Goal: Book appointment/travel/reservation

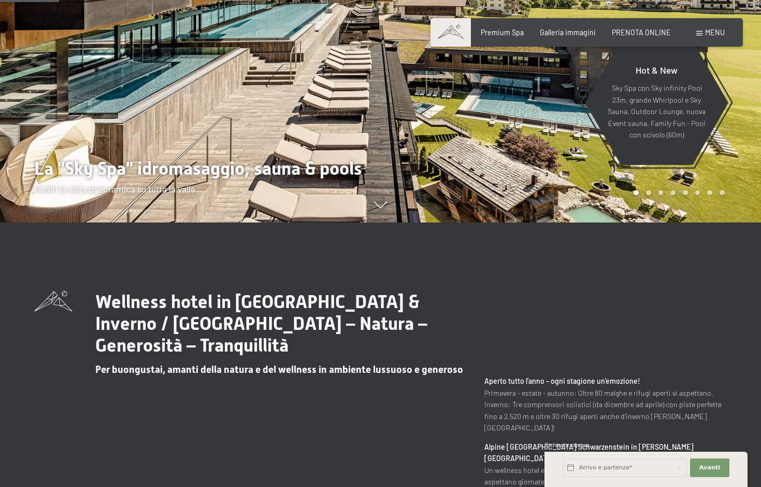
scroll to position [423, 0]
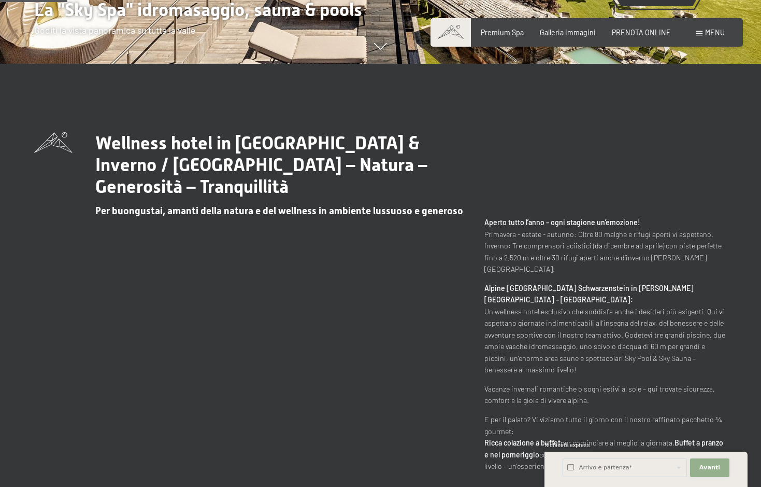
click at [710, 459] on button "Avanti Nascondere i campi dell'indirizzo" at bounding box center [709, 467] width 39 height 19
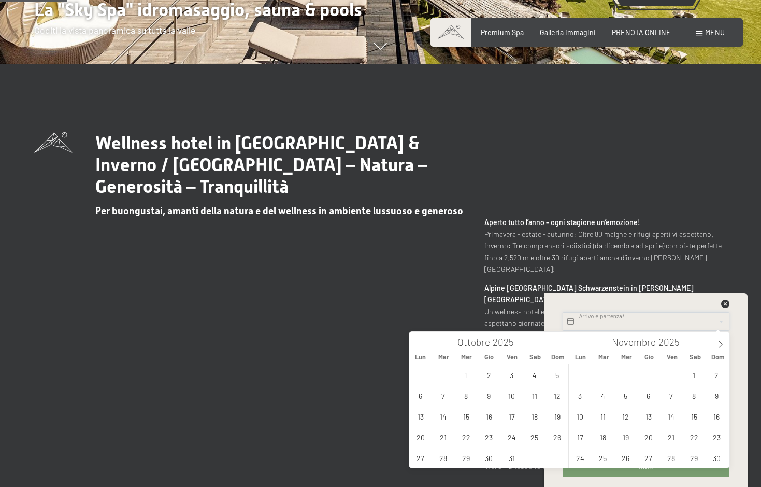
click at [612, 320] on input "text" at bounding box center [646, 321] width 167 height 19
click at [511, 376] on span "3" at bounding box center [512, 374] width 20 height 20
click at [551, 376] on span "5" at bounding box center [557, 374] width 20 height 20
type input "Ven. 03/10/2025 - Dom. 05/10/2025"
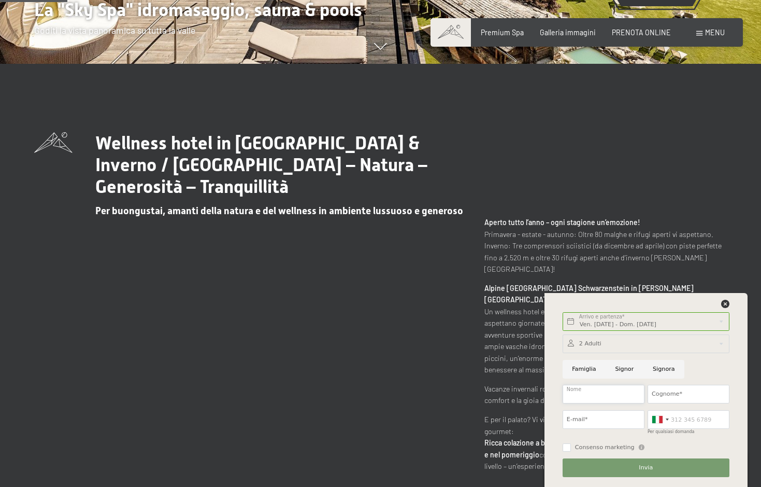
click at [603, 393] on input "Nome" at bounding box center [604, 394] width 82 height 19
type input "Sofia"
click at [672, 392] on input "Cognome*" at bounding box center [689, 394] width 82 height 19
type input "Rabensteiner"
click at [597, 419] on input "E-mail*" at bounding box center [604, 419] width 82 height 19
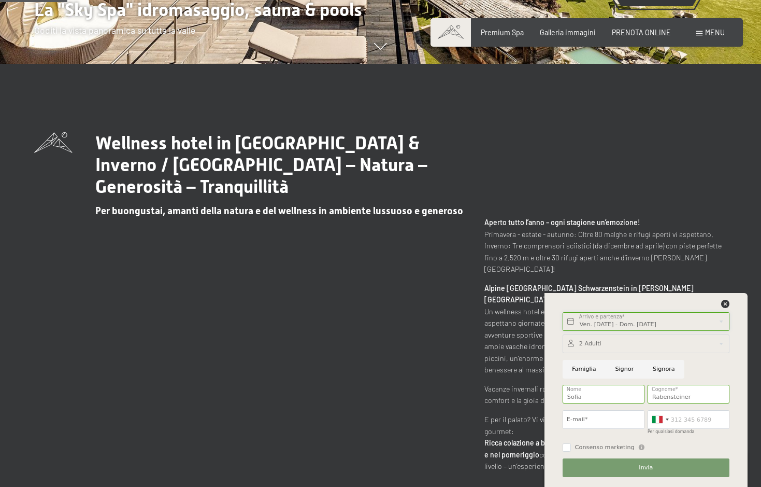
click at [624, 327] on input "Ven. 03/10/2025 - Dom. 05/10/2025" at bounding box center [646, 321] width 167 height 19
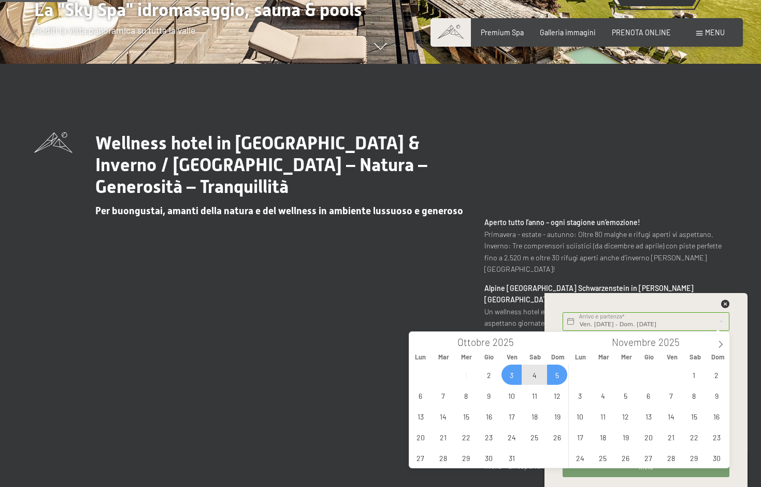
click at [536, 378] on span "4" at bounding box center [534, 374] width 20 height 20
type input "Sab. 04/10/2025"
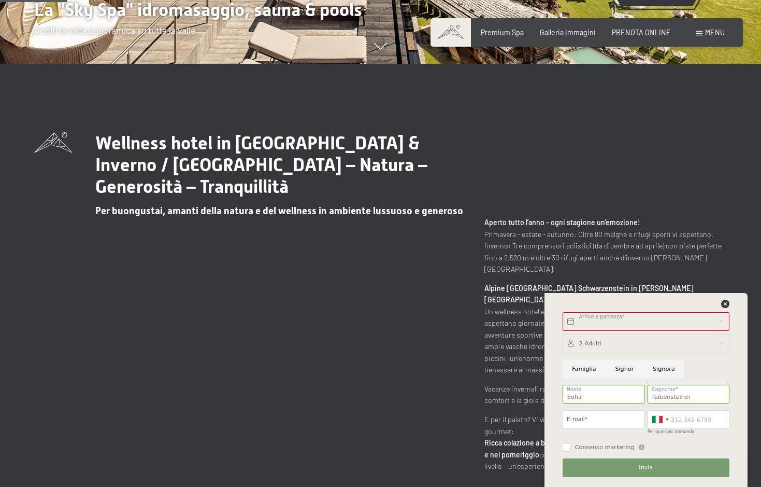
click at [720, 304] on div at bounding box center [646, 306] width 170 height 13
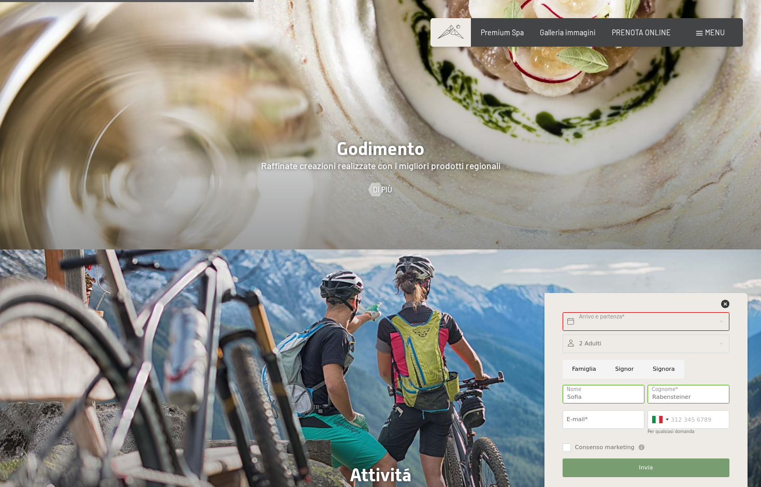
scroll to position [1427, 0]
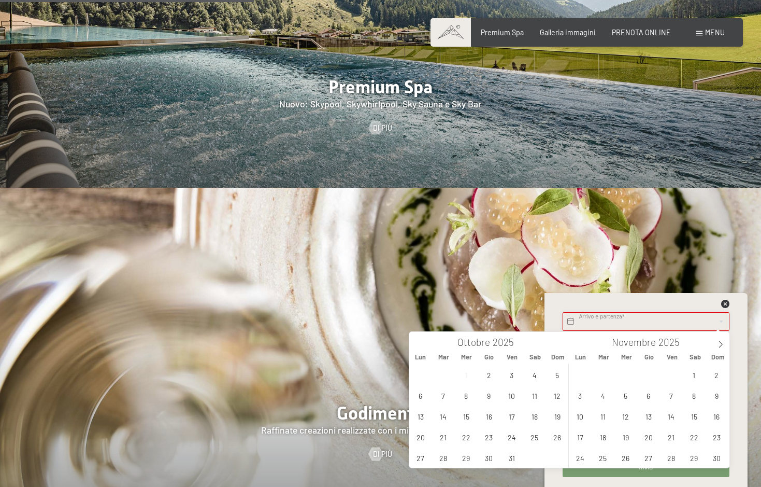
click at [602, 322] on input "text" at bounding box center [646, 321] width 167 height 19
click at [513, 377] on span "3" at bounding box center [512, 374] width 20 height 20
click at [531, 375] on span "4" at bounding box center [534, 374] width 20 height 20
type input "Ven. 03/10/2025 - Sab. 04/10/2025"
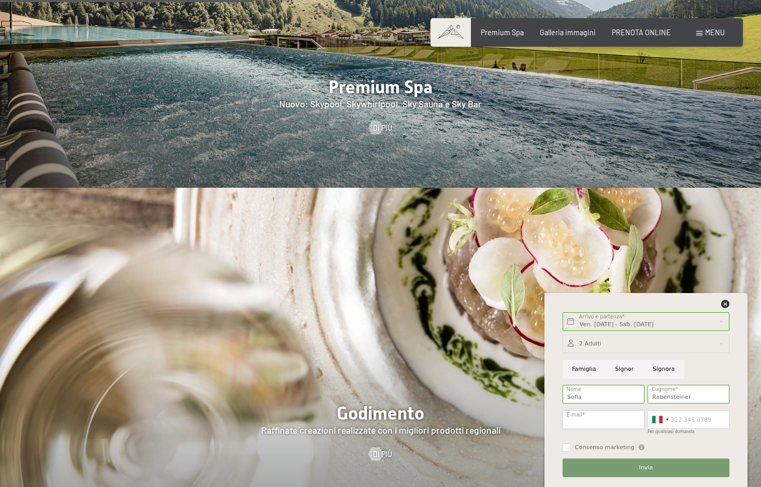
click at [591, 419] on input "E-mail*" at bounding box center [604, 419] width 82 height 19
type input "sofiarabensteiner22Qgmail.com"
click at [679, 422] on input "Per qualsiasi domanda" at bounding box center [689, 419] width 82 height 19
type input "3483044905"
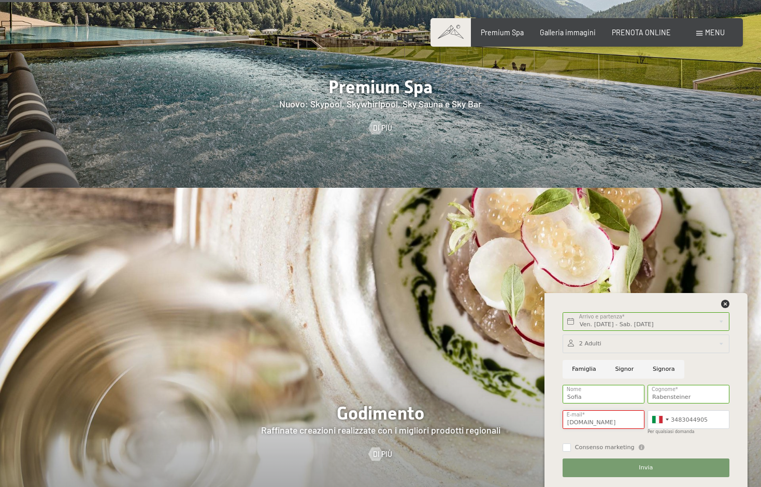
click at [568, 423] on input "sofiarabensteiner22Qgmail.com" at bounding box center [604, 419] width 82 height 19
drag, startPoint x: 566, startPoint y: 422, endPoint x: 571, endPoint y: 425, distance: 5.6
click at [571, 425] on input "sofiarabensteiner22Qgmail.com" at bounding box center [604, 419] width 82 height 19
click at [572, 423] on input "sifiarabensteiner22Qgmail.com" at bounding box center [604, 419] width 82 height 19
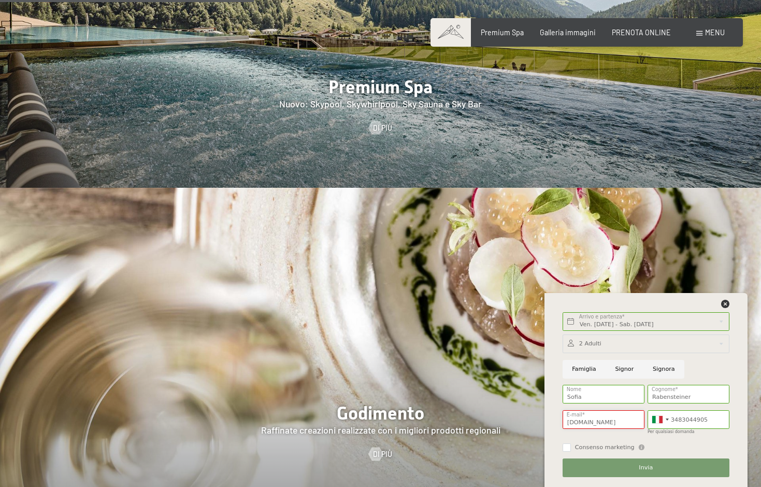
click at [602, 414] on input "sofiarabensteiner22Qgmail.com" at bounding box center [604, 419] width 82 height 19
click at [617, 425] on input "sofiarabensteiner22Qgmail.com" at bounding box center [604, 419] width 82 height 19
click at [621, 422] on input "sofiarabensteiner22Qgmail.com" at bounding box center [604, 419] width 82 height 19
type input "sofiarabensteiner22@gmail.com"
click at [719, 417] on input "3483044905" at bounding box center [689, 419] width 82 height 19
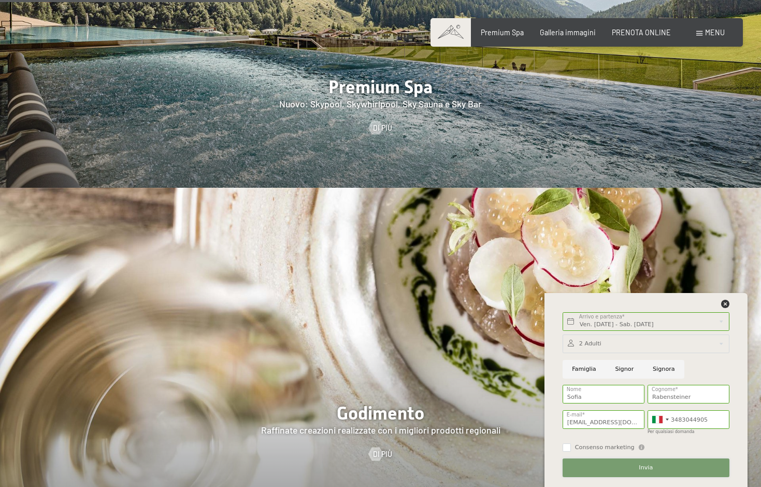
click at [655, 466] on button "Invia" at bounding box center [646, 467] width 167 height 19
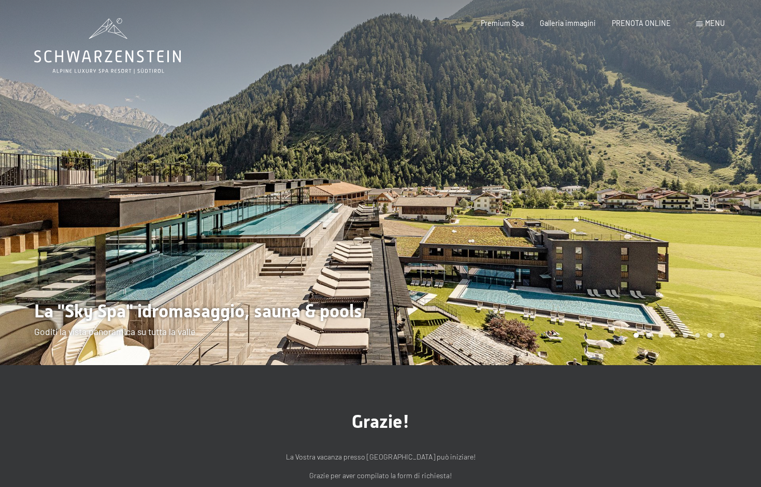
click at [699, 26] on span at bounding box center [700, 24] width 6 height 5
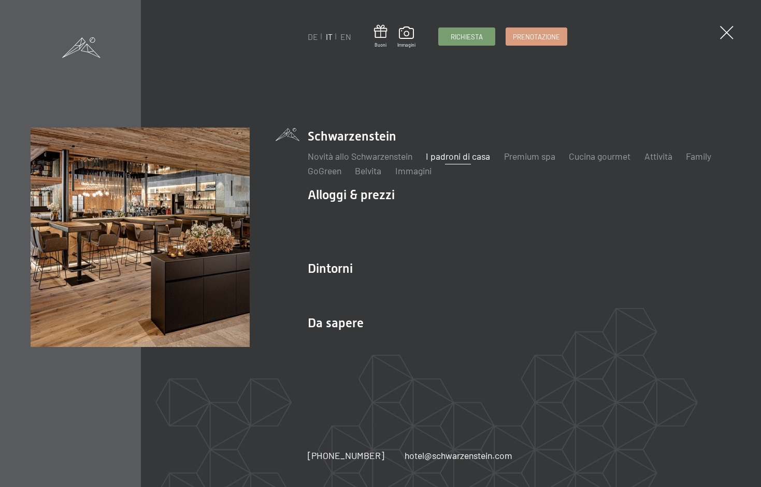
click at [465, 156] on link "I padroni di casa" at bounding box center [458, 155] width 64 height 11
click at [579, 159] on link "Cucina gourmet" at bounding box center [600, 155] width 62 height 11
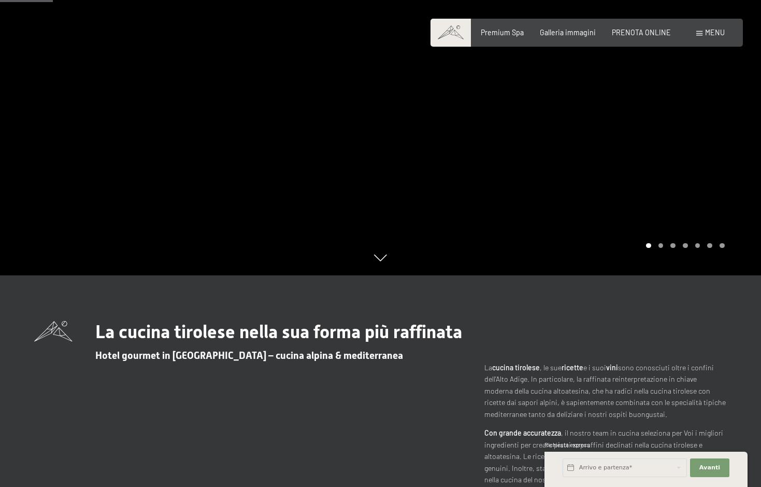
scroll to position [53, 0]
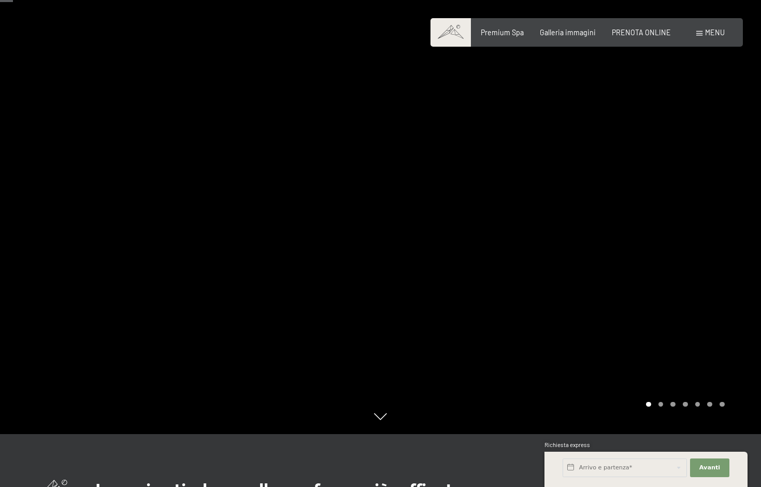
click at [652, 247] on div at bounding box center [571, 190] width 381 height 487
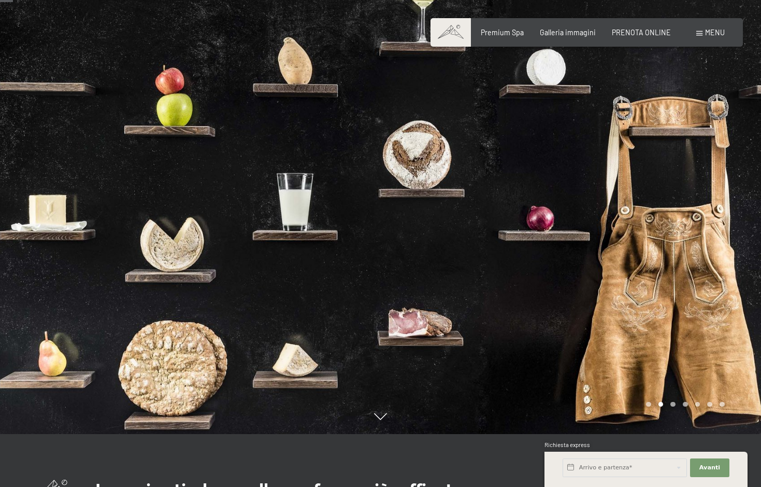
click at [652, 247] on div at bounding box center [571, 190] width 381 height 487
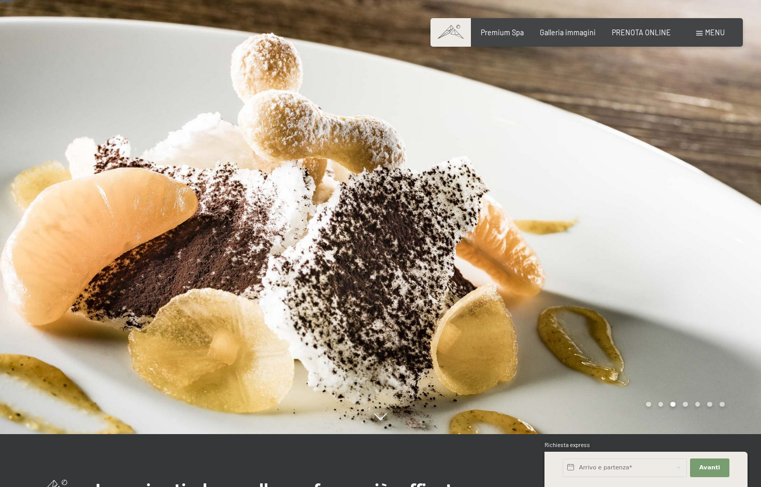
click at [652, 247] on div at bounding box center [571, 190] width 381 height 487
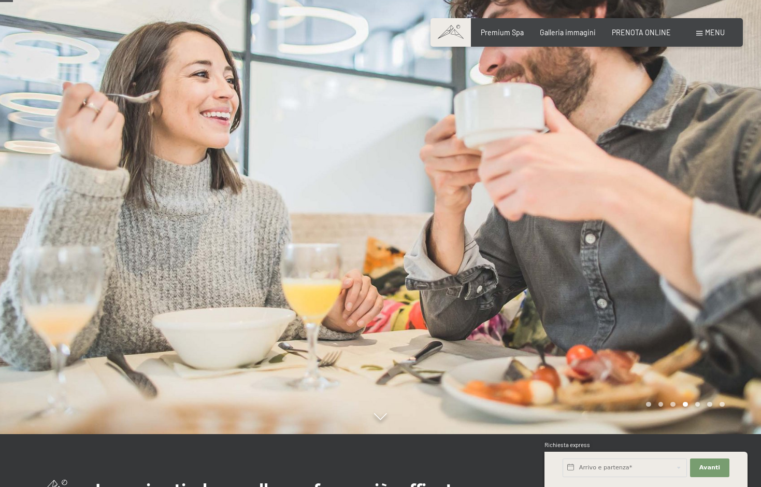
click at [652, 247] on div at bounding box center [571, 190] width 381 height 487
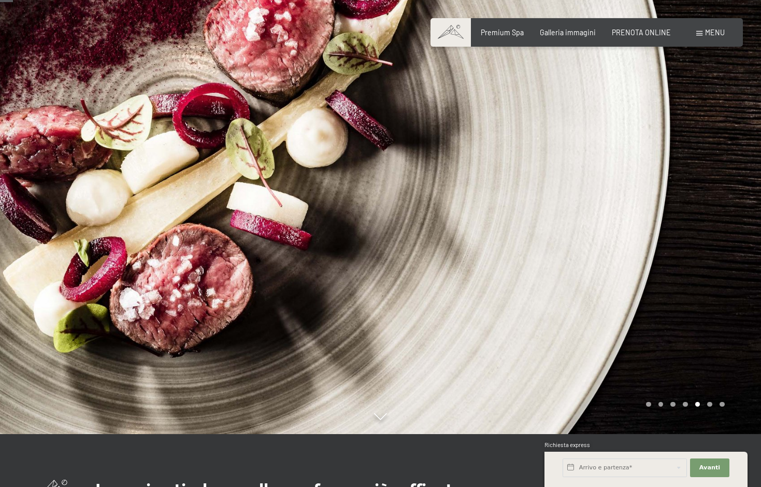
click at [652, 247] on div at bounding box center [571, 190] width 381 height 487
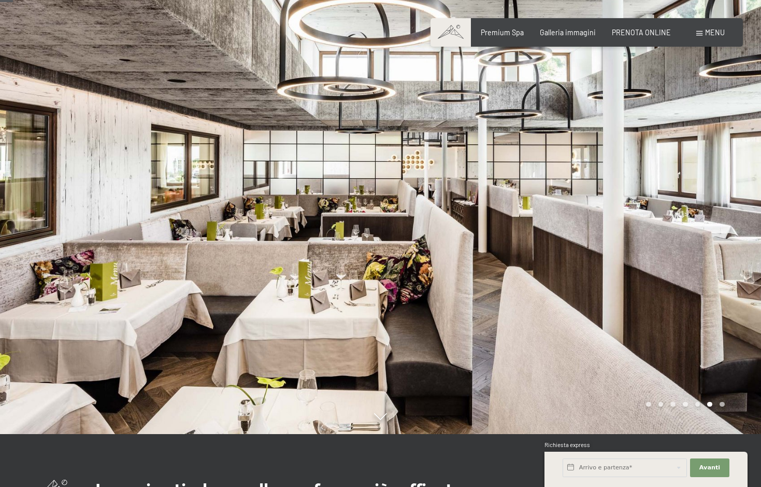
click at [652, 247] on div at bounding box center [571, 190] width 381 height 487
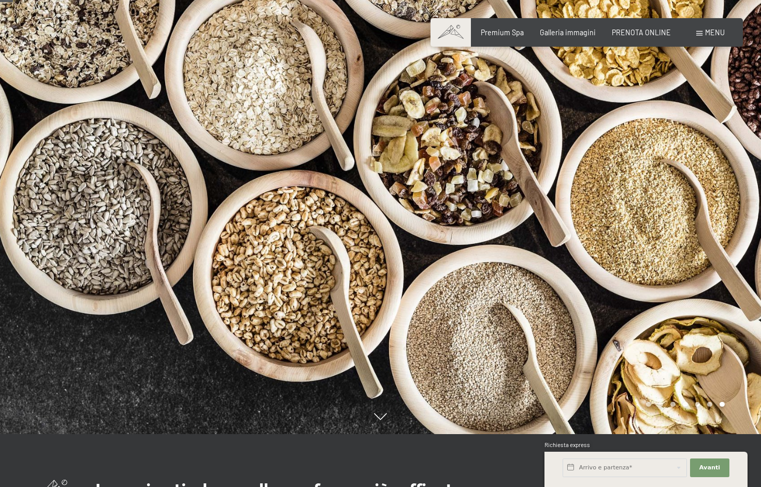
click at [652, 247] on div at bounding box center [571, 190] width 381 height 487
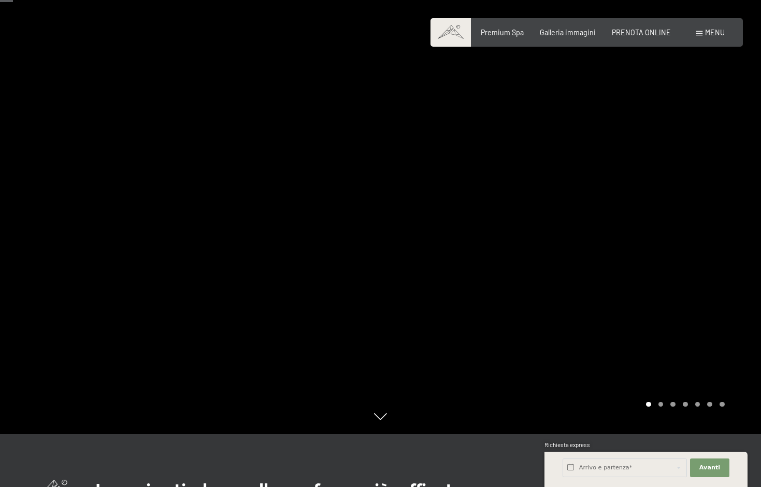
click at [652, 247] on div at bounding box center [571, 190] width 381 height 487
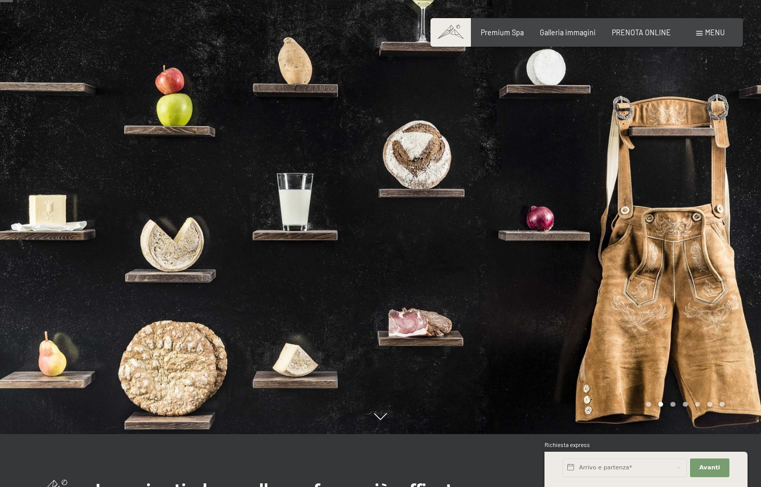
click at [652, 247] on div at bounding box center [571, 190] width 381 height 487
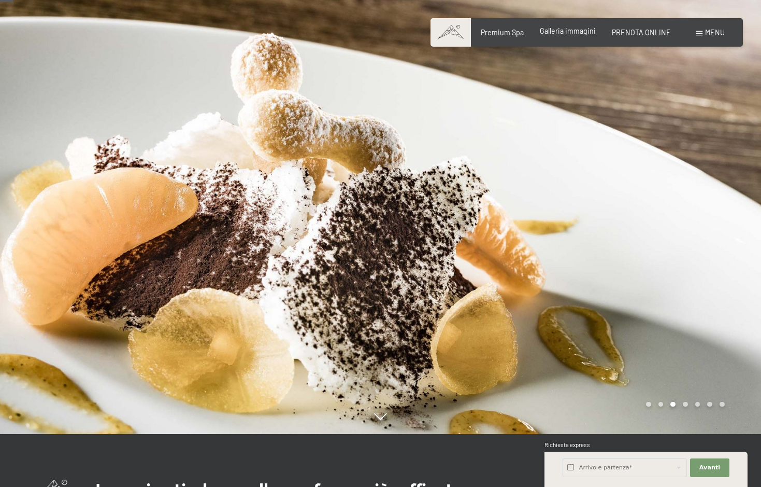
click at [566, 36] on div "Premium Spa Galleria immagini PRENOTA ONLINE" at bounding box center [568, 32] width 238 height 10
click at [565, 32] on span "Galleria immagini" at bounding box center [568, 30] width 56 height 9
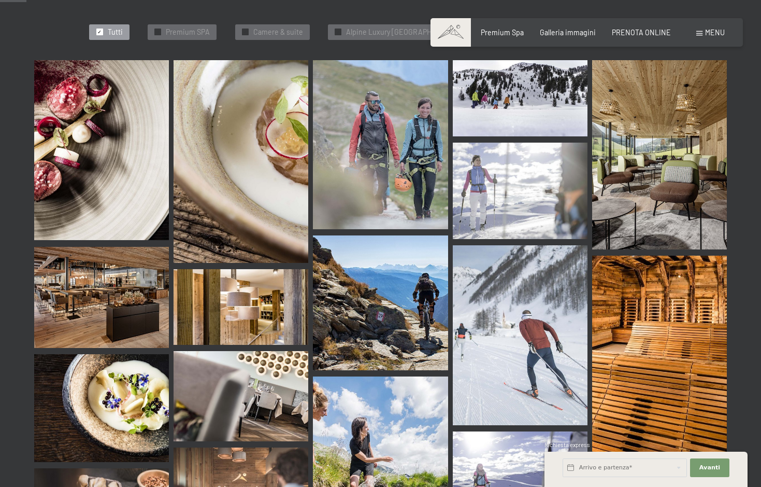
scroll to position [423, 0]
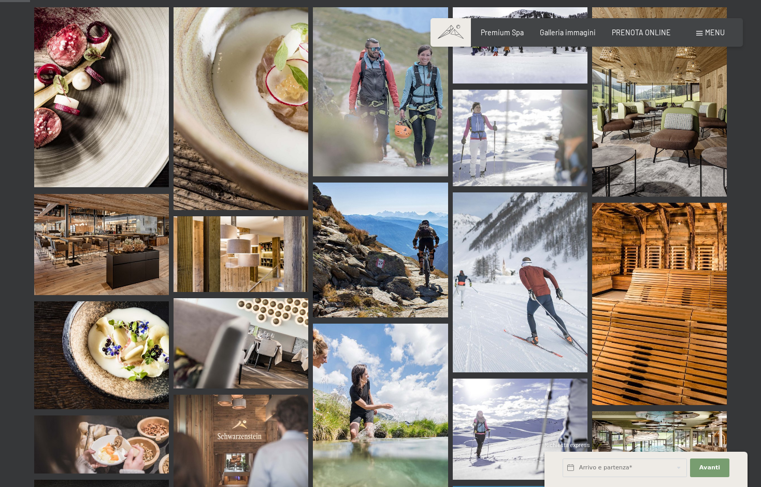
click at [120, 196] on img at bounding box center [101, 244] width 135 height 101
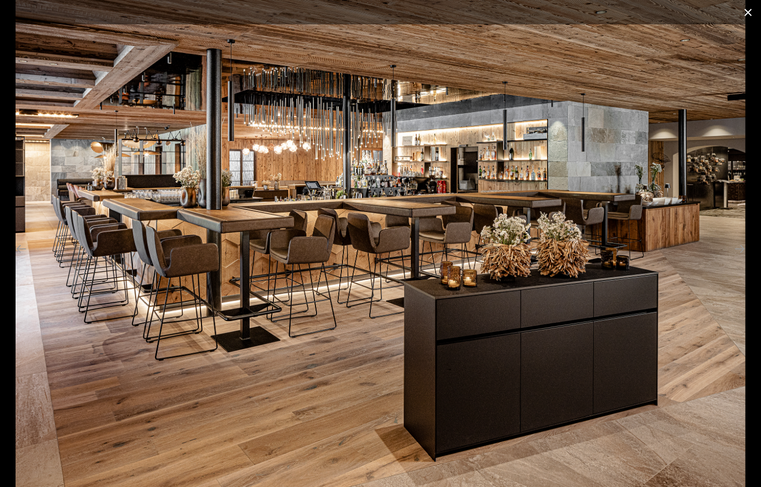
click at [748, 18] on button "Close gallery" at bounding box center [748, 12] width 26 height 24
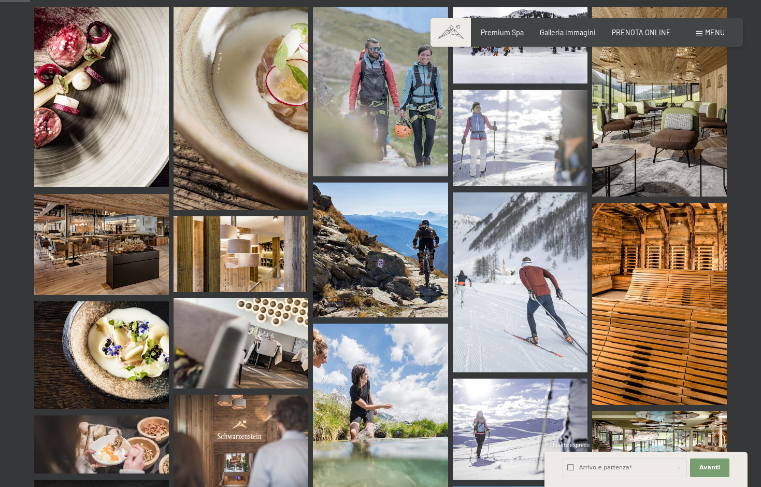
click at [238, 314] on img at bounding box center [241, 343] width 135 height 90
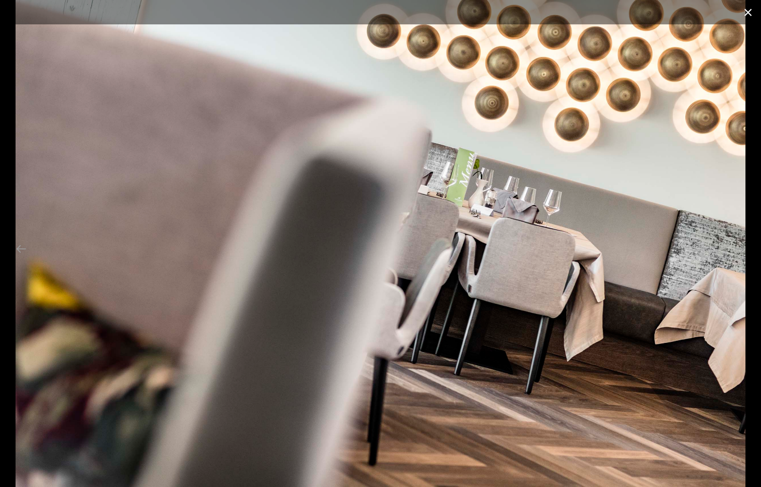
click at [746, 15] on button "Close gallery" at bounding box center [748, 12] width 26 height 24
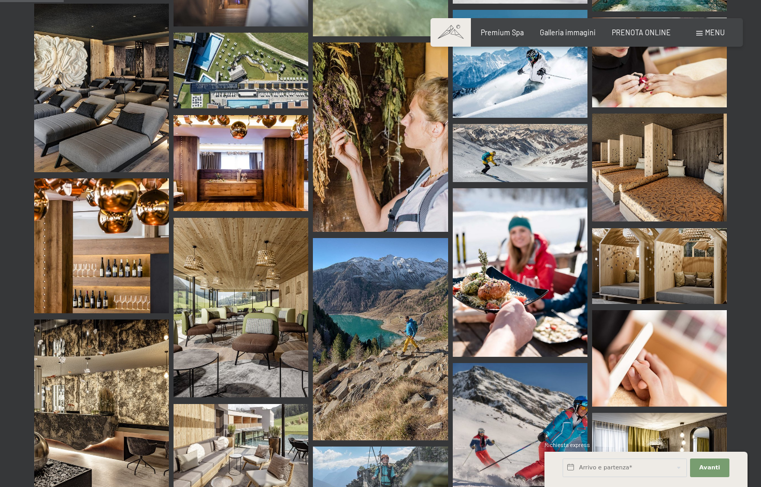
scroll to position [1004, 0]
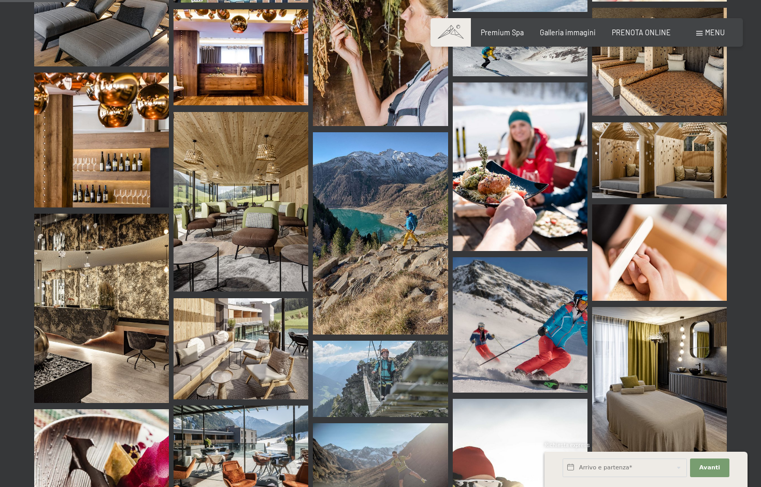
click at [58, 298] on img at bounding box center [101, 308] width 135 height 189
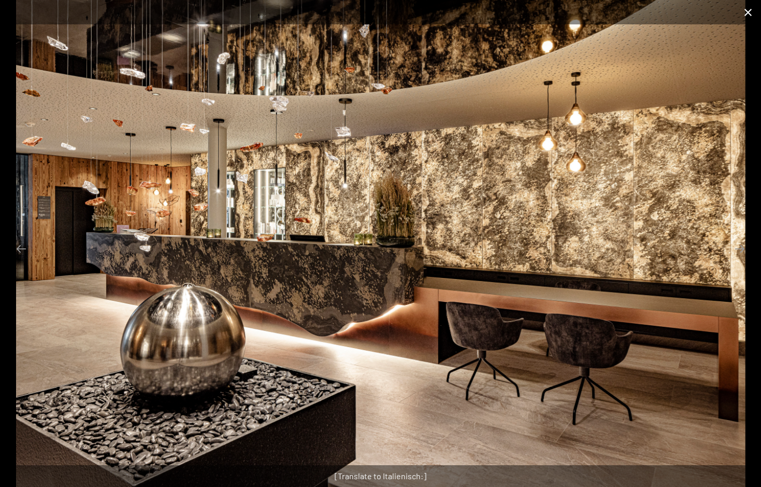
click at [750, 12] on button "Close gallery" at bounding box center [748, 12] width 26 height 24
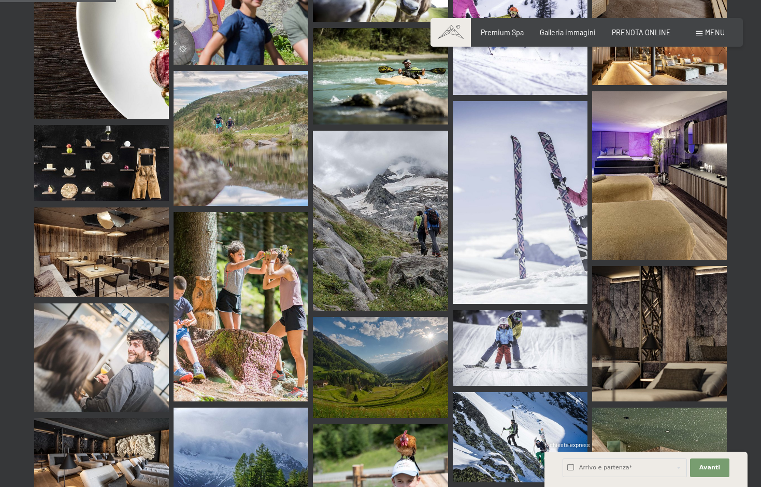
scroll to position [1639, 0]
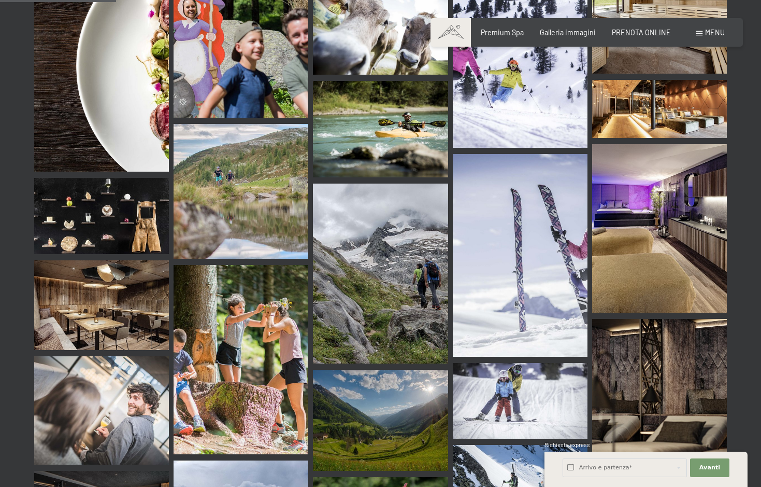
click at [99, 273] on img at bounding box center [101, 305] width 135 height 90
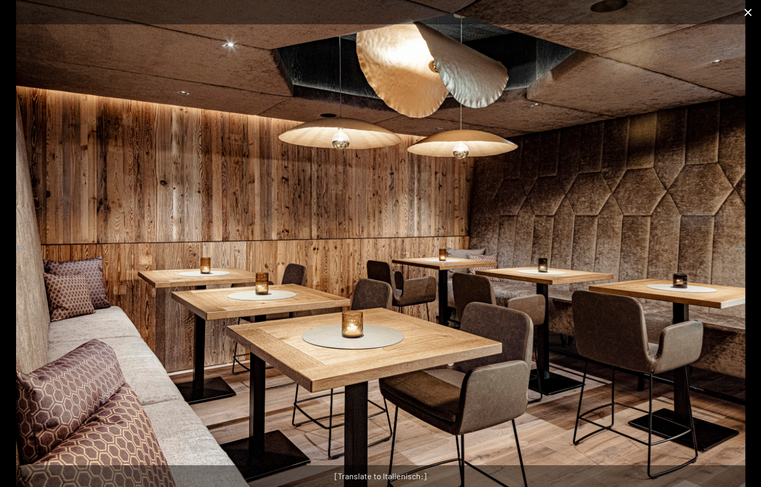
click at [741, 11] on button "Close gallery" at bounding box center [748, 12] width 26 height 24
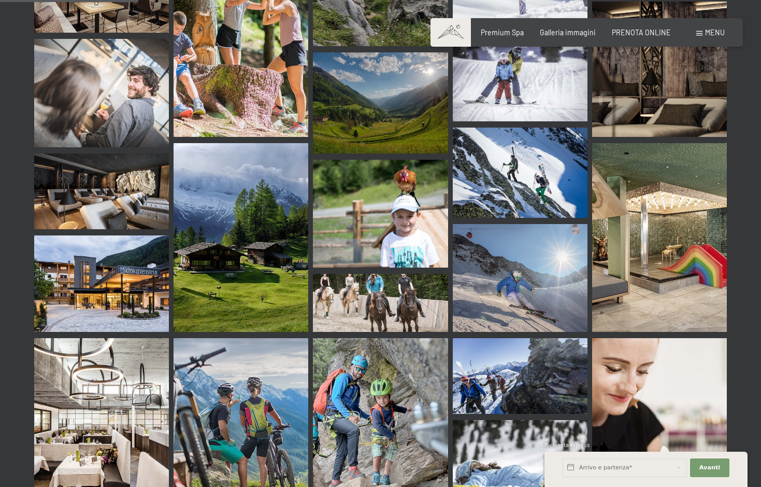
scroll to position [2114, 0]
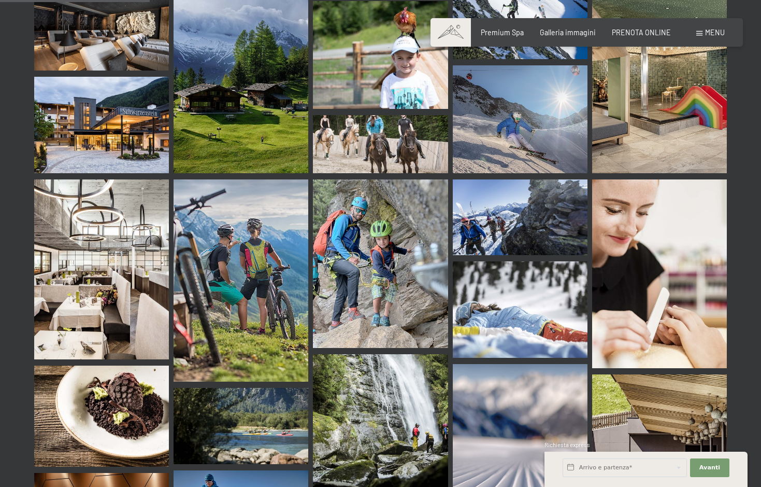
click at [101, 259] on img at bounding box center [101, 269] width 135 height 180
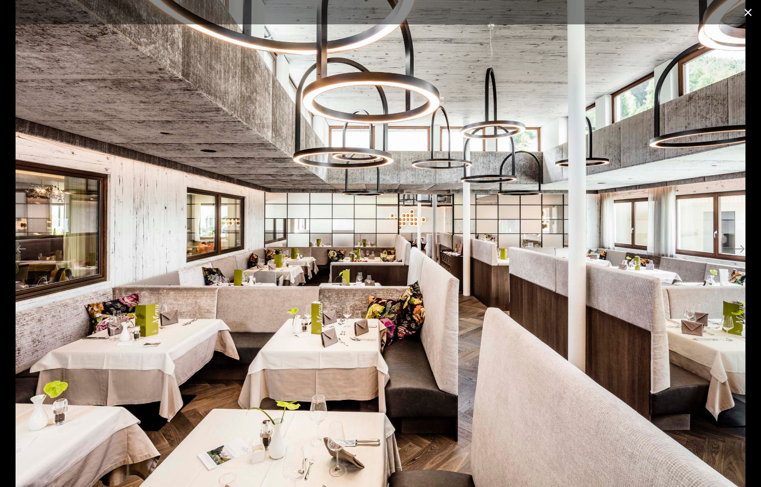
click at [752, 12] on button "Close gallery" at bounding box center [748, 12] width 26 height 24
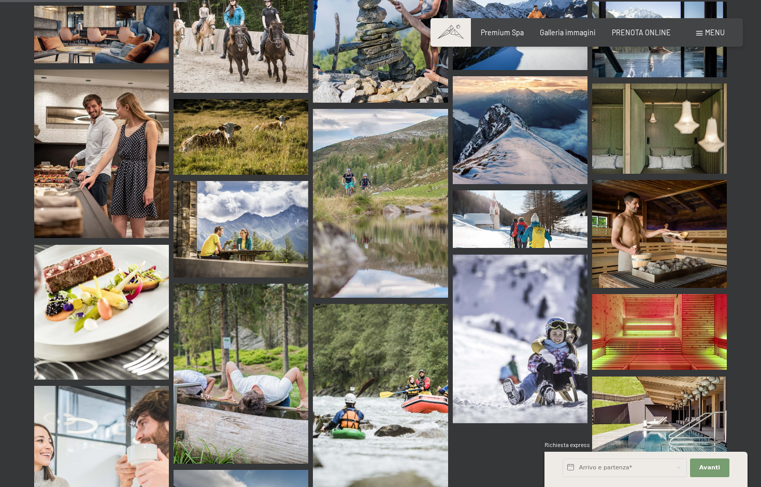
scroll to position [2590, 0]
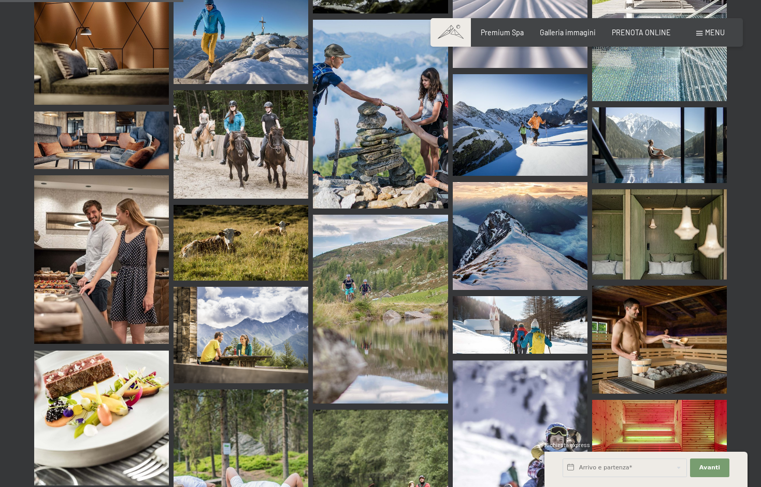
click at [85, 221] on img at bounding box center [101, 259] width 135 height 168
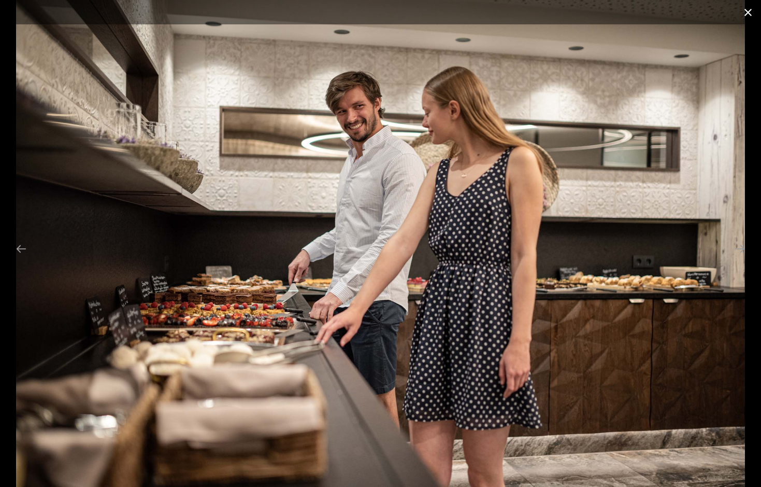
click at [746, 14] on button "Close gallery" at bounding box center [748, 12] width 26 height 24
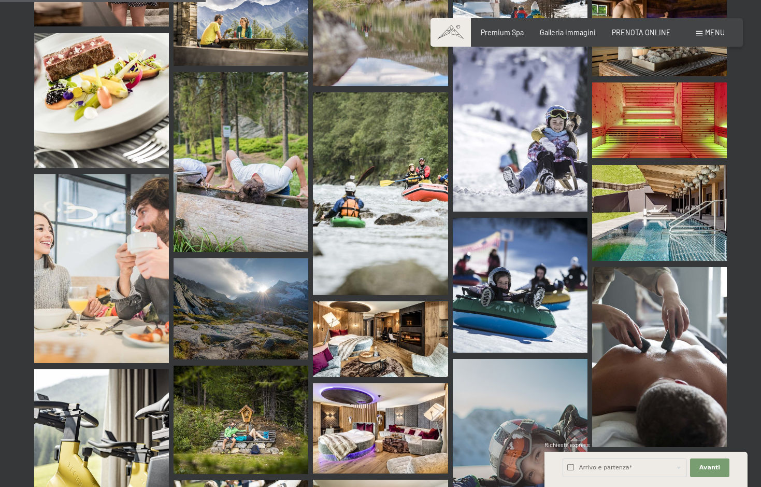
scroll to position [3119, 0]
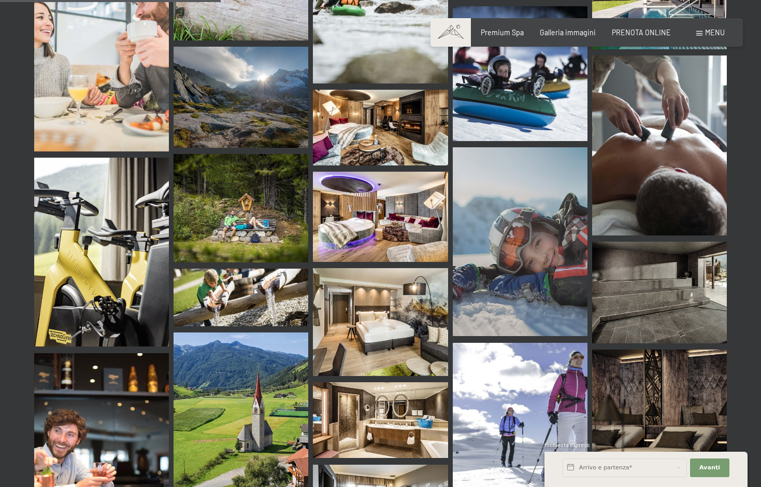
click at [397, 181] on img at bounding box center [380, 217] width 135 height 90
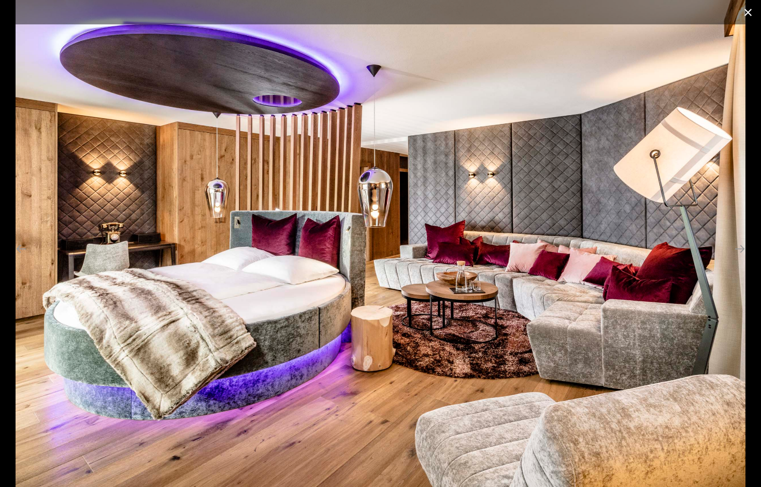
click at [750, 16] on button "Close gallery" at bounding box center [748, 12] width 26 height 24
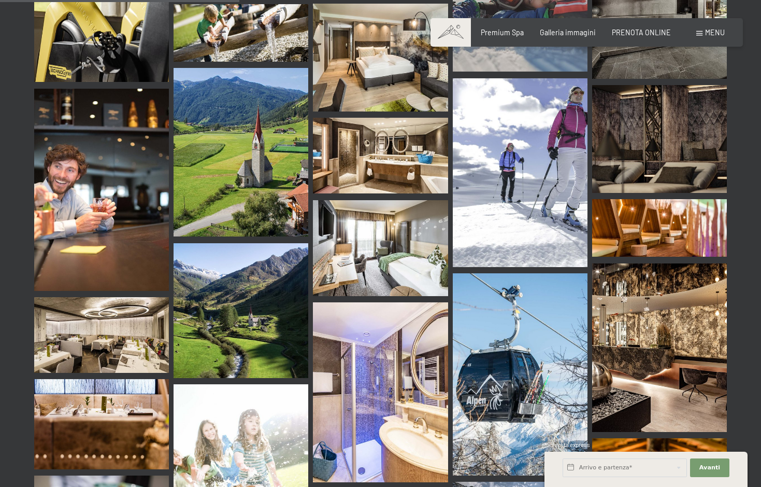
scroll to position [3489, 0]
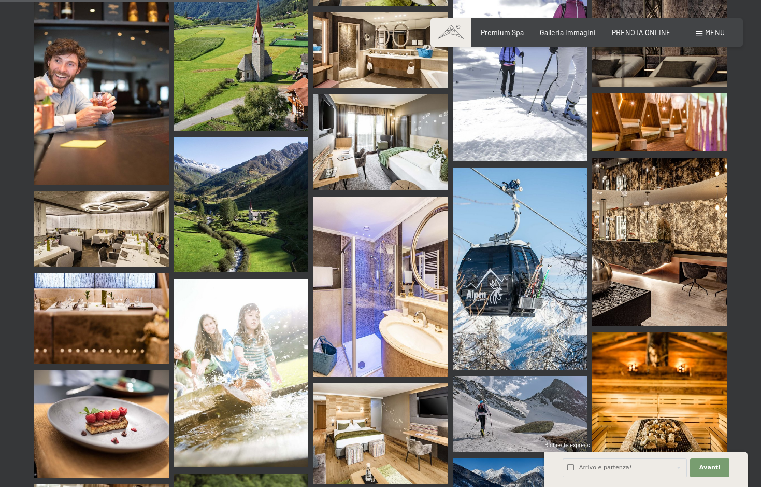
click at [89, 273] on img at bounding box center [101, 318] width 135 height 90
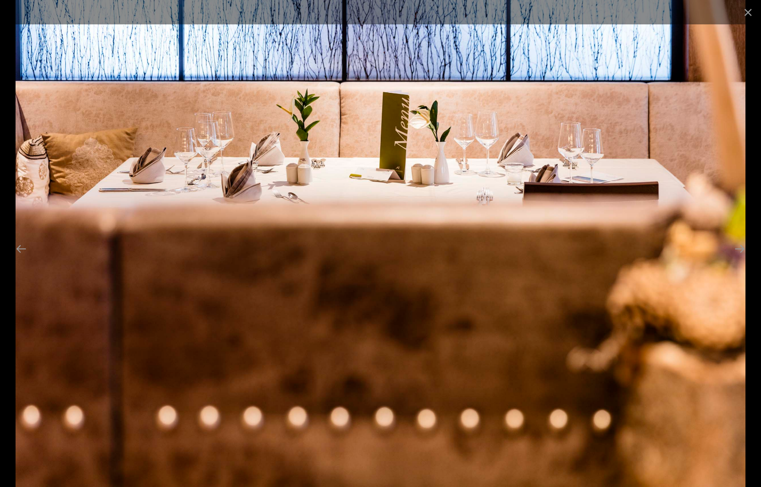
click at [462, 289] on img at bounding box center [381, 243] width 730 height 487
click at [747, 13] on button "Close gallery" at bounding box center [748, 12] width 26 height 24
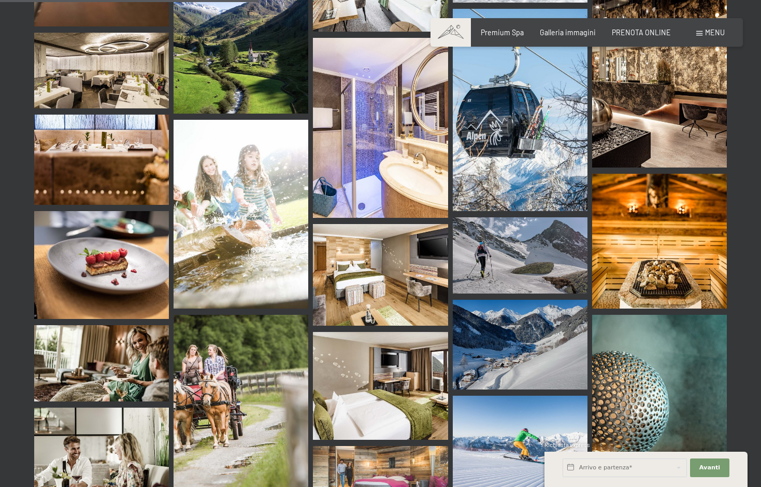
scroll to position [3806, 0]
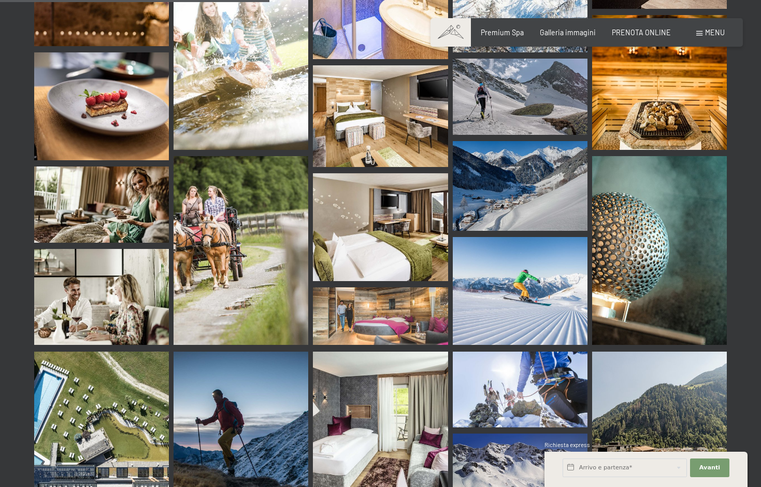
click at [390, 179] on img at bounding box center [380, 227] width 135 height 108
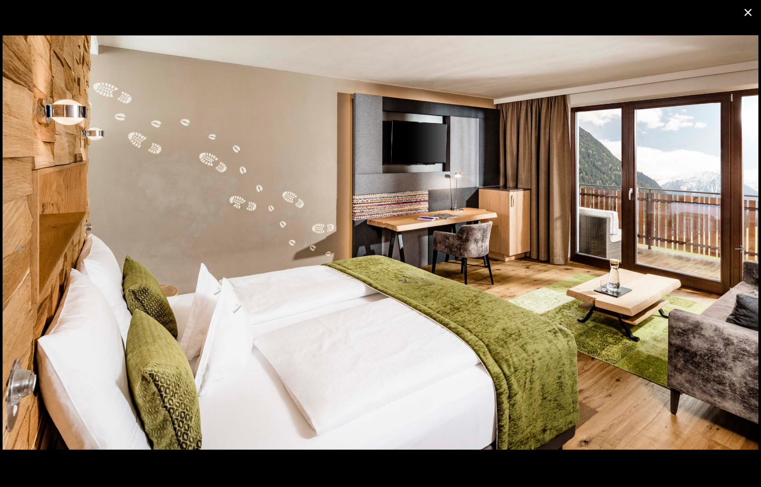
click at [747, 19] on button "Close gallery" at bounding box center [748, 12] width 26 height 24
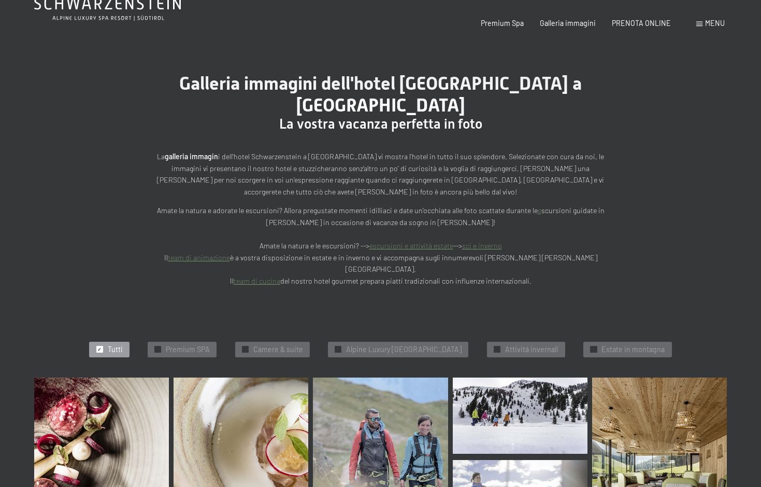
scroll to position [0, 0]
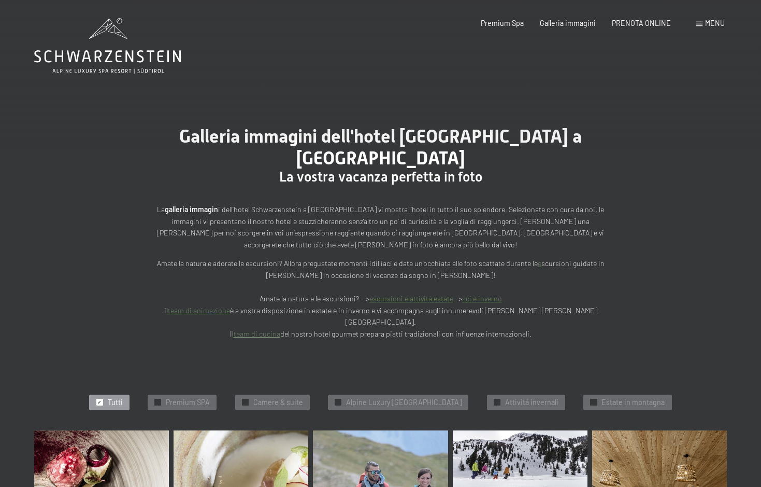
click at [694, 25] on div "Prenotazione Richiesta Premium Spa Galleria immagini PRENOTA ONLINE Menu DE IT …" at bounding box center [587, 23] width 276 height 10
click at [698, 25] on span at bounding box center [700, 24] width 6 height 5
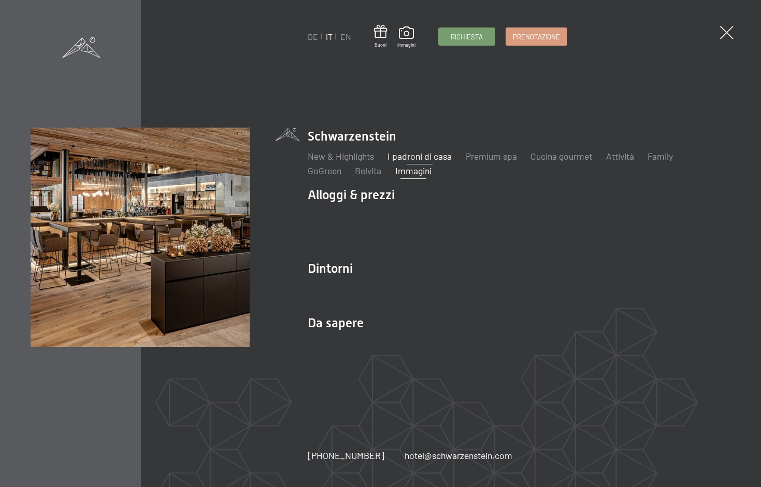
click at [405, 157] on link "I padroni di casa" at bounding box center [420, 155] width 64 height 11
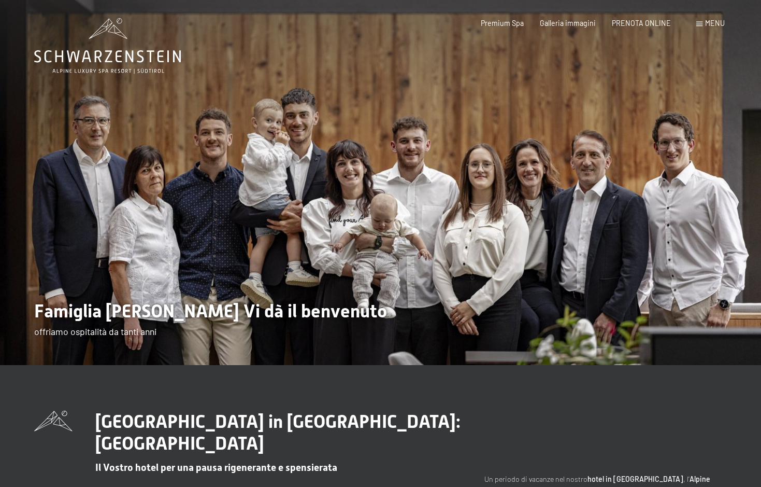
click at [705, 145] on img at bounding box center [380, 182] width 761 height 365
